Goal: Book appointment/travel/reservation

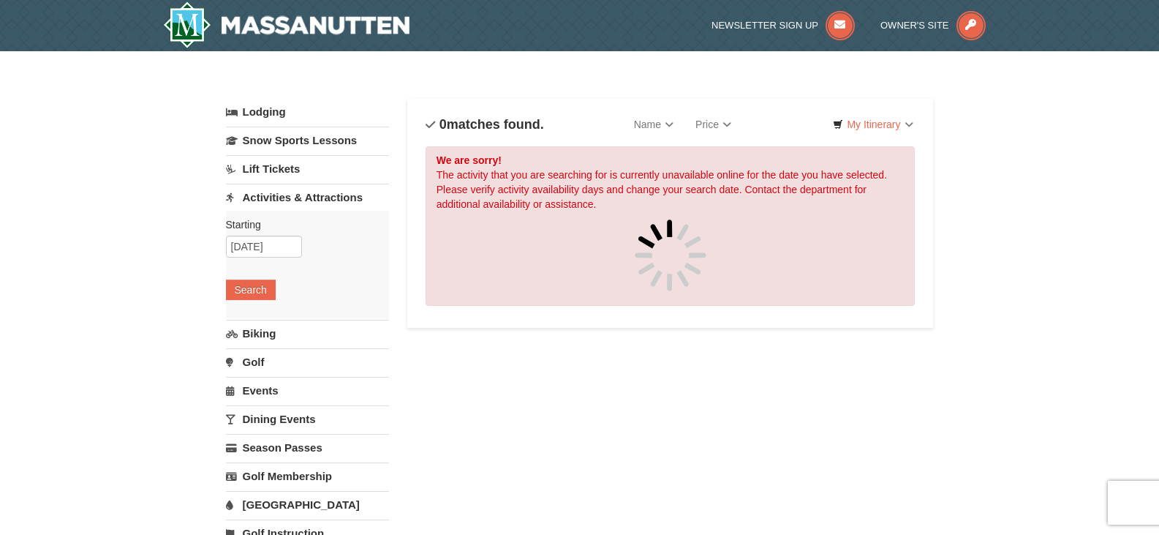
click at [325, 194] on link "Activities & Attractions" at bounding box center [307, 197] width 163 height 27
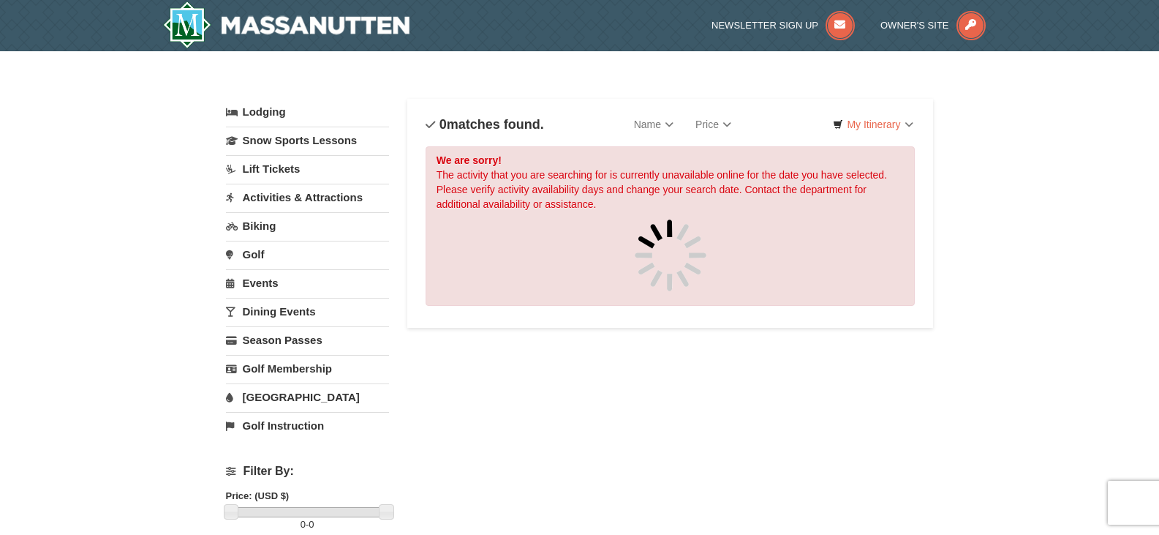
click at [361, 197] on link "Activities & Attractions" at bounding box center [307, 197] width 163 height 27
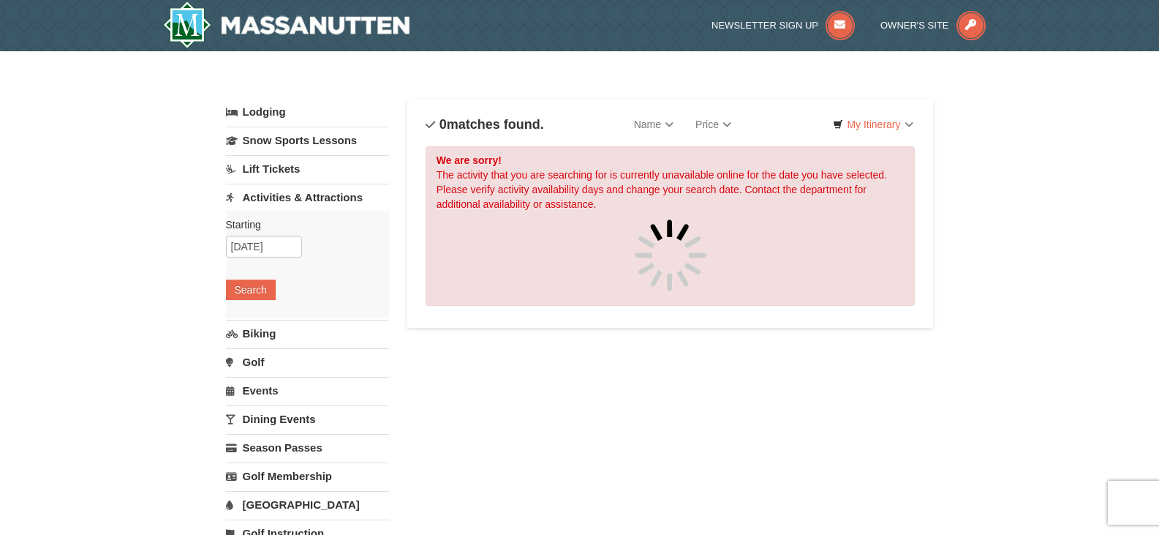
click at [341, 194] on link "Activities & Attractions" at bounding box center [307, 197] width 163 height 27
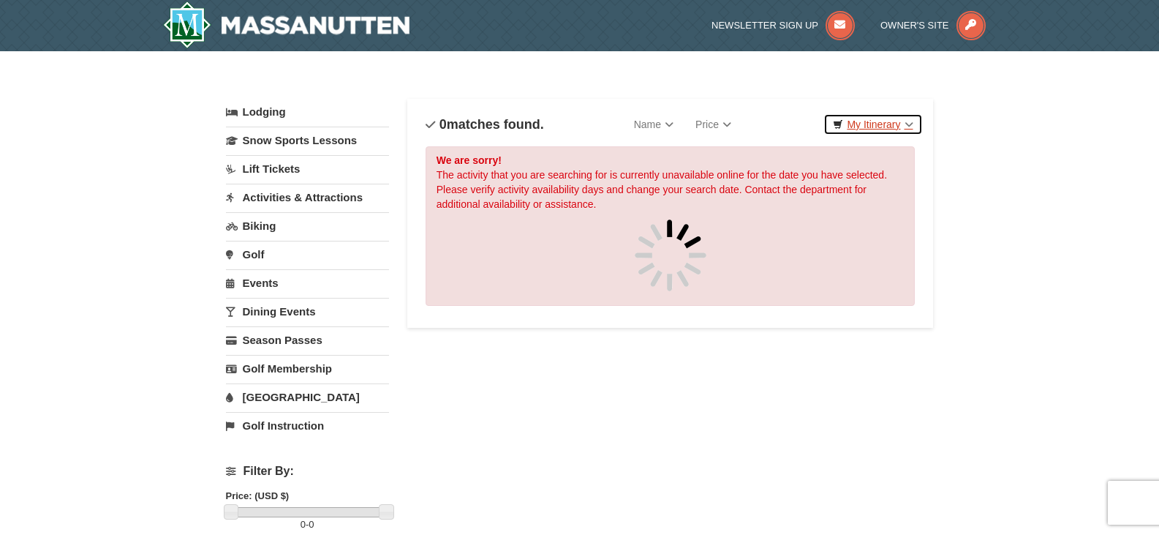
click at [904, 120] on link "My Itinerary" at bounding box center [872, 124] width 99 height 22
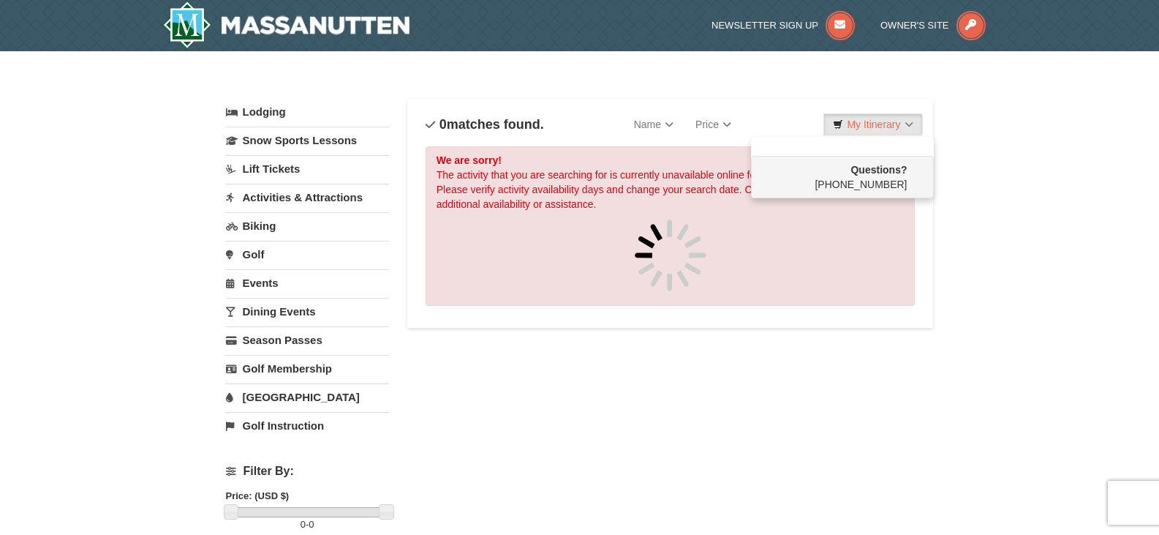
click at [273, 275] on link "Events" at bounding box center [307, 282] width 163 height 27
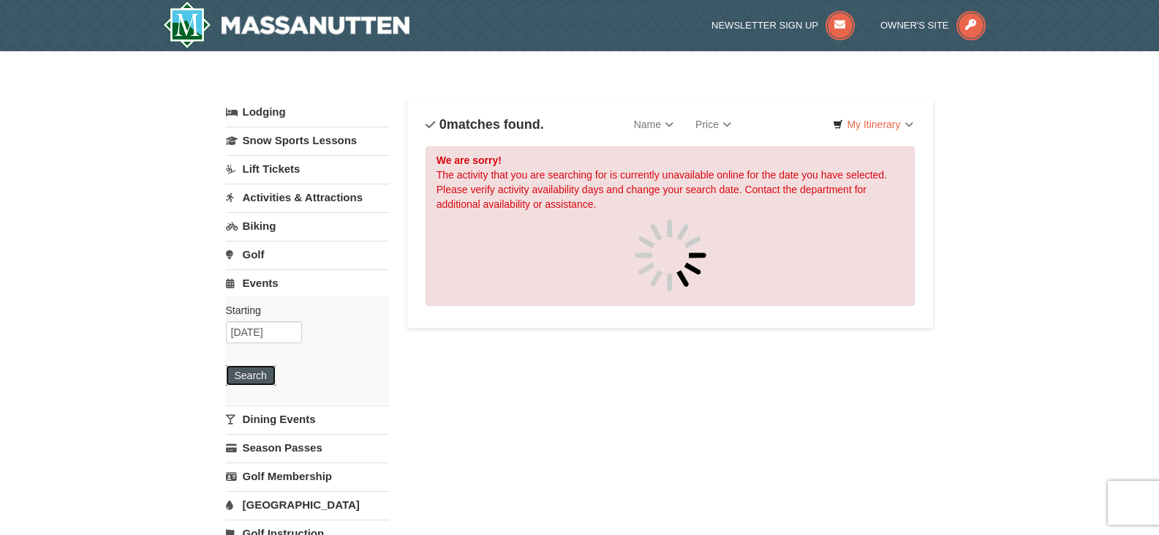
click at [249, 374] on button "Search" at bounding box center [251, 375] width 50 height 20
click at [273, 336] on input "10/23/2025" at bounding box center [264, 332] width 76 height 22
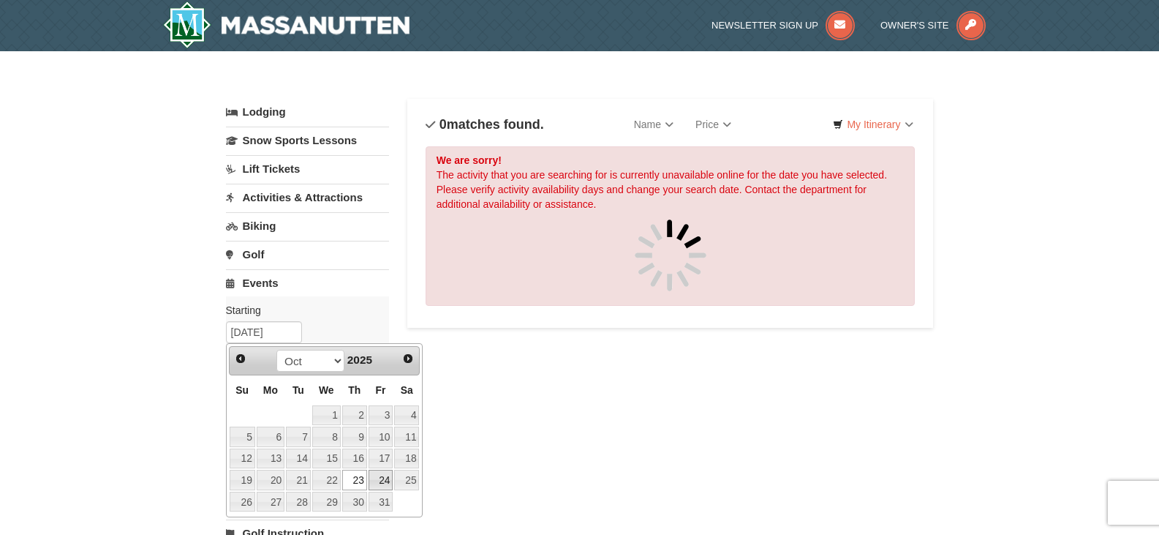
click at [387, 485] on link "24" at bounding box center [381, 479] width 25 height 20
type input "[DATE]"
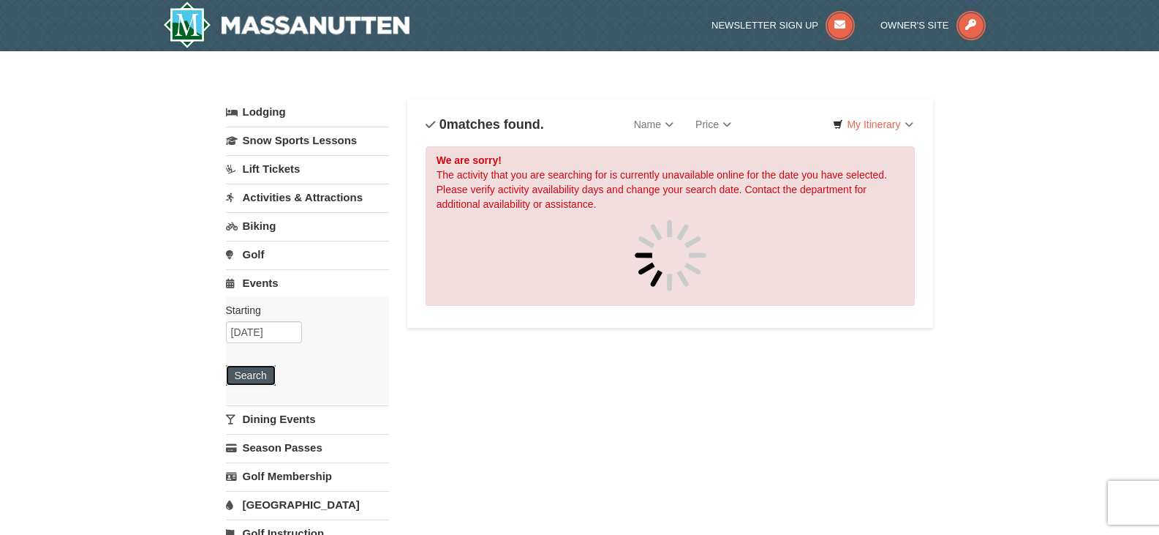
click at [262, 375] on button "Search" at bounding box center [251, 375] width 50 height 20
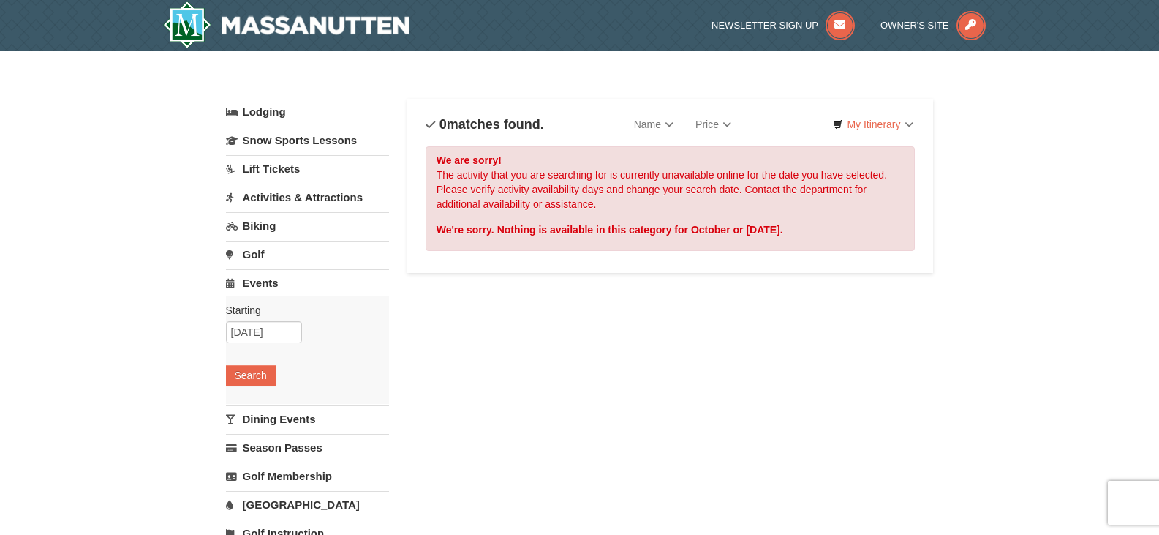
click at [284, 172] on link "Lift Tickets" at bounding box center [307, 168] width 163 height 27
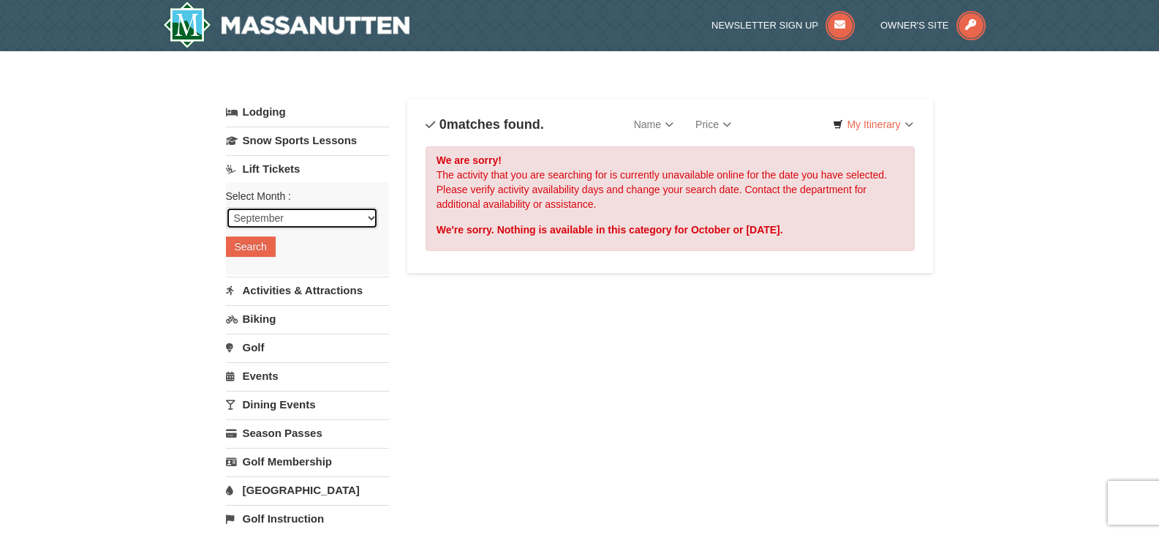
click at [330, 219] on select "September October November December January February March April May June July …" at bounding box center [302, 218] width 152 height 22
select select "10"
click at [226, 207] on select "September October November December January February March April May June July …" at bounding box center [302, 218] width 152 height 22
click at [264, 241] on button "Search" at bounding box center [251, 246] width 50 height 20
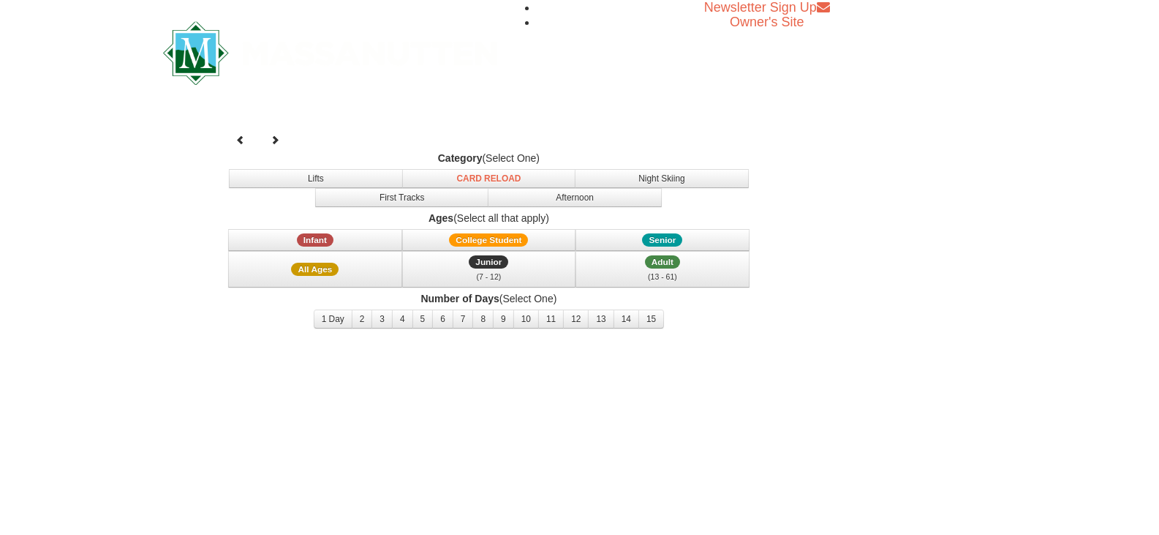
select select "10"
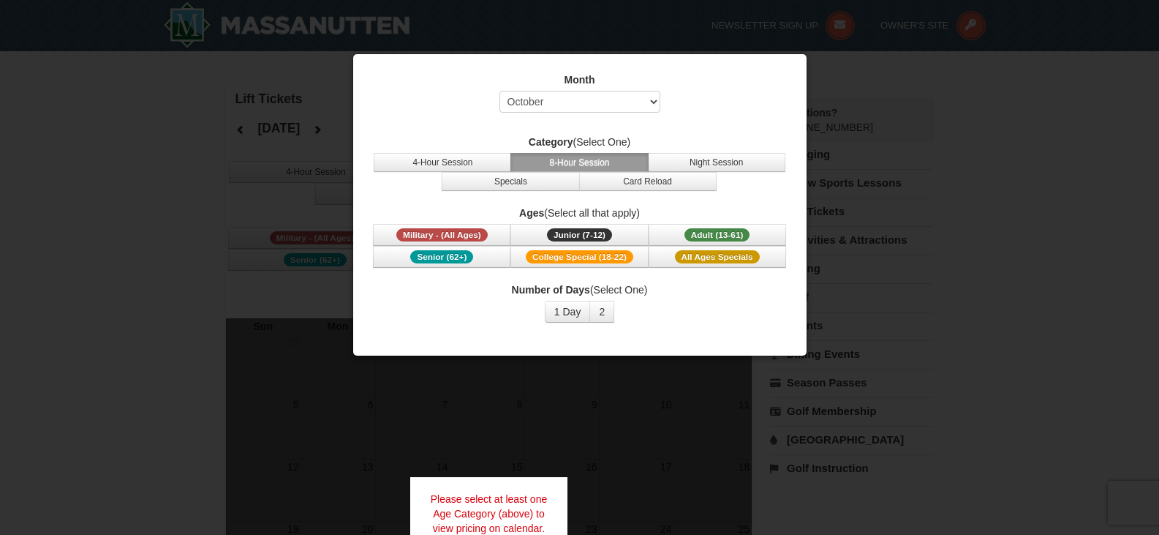
click at [902, 107] on div at bounding box center [579, 267] width 1159 height 535
